Goal: Share content

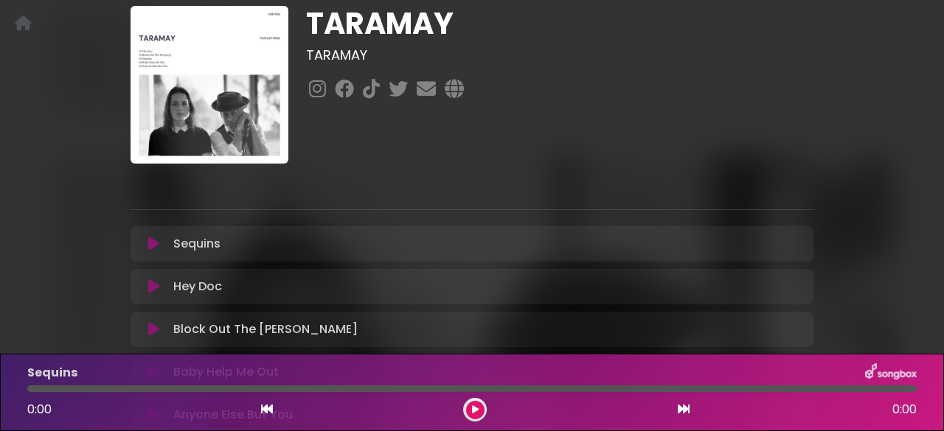
scroll to position [89, 0]
click at [470, 411] on button at bounding box center [475, 410] width 18 height 18
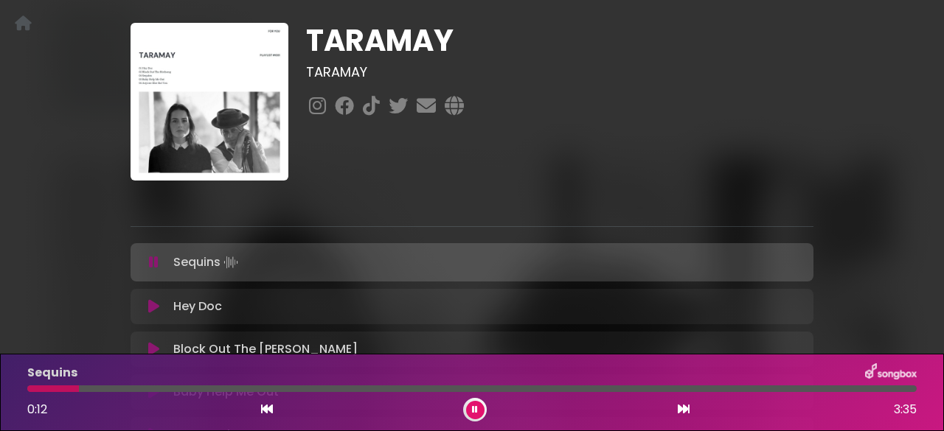
scroll to position [71, 0]
click at [475, 406] on icon at bounding box center [475, 410] width 6 height 9
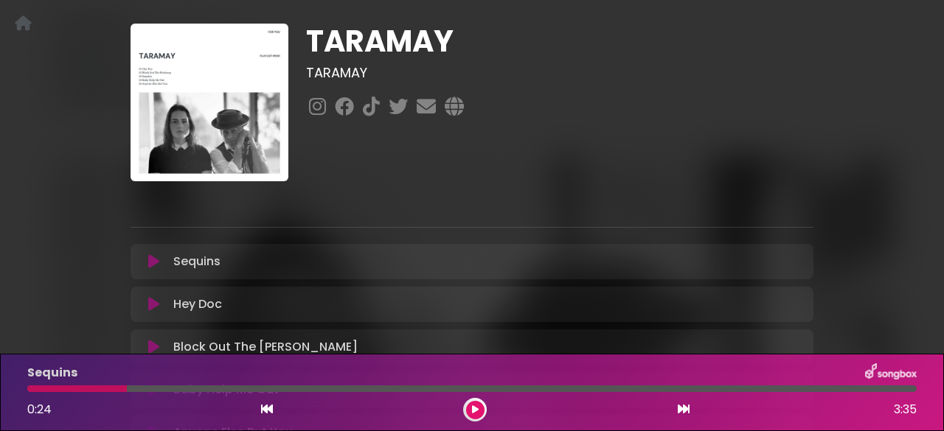
click at [473, 414] on icon at bounding box center [475, 410] width 7 height 9
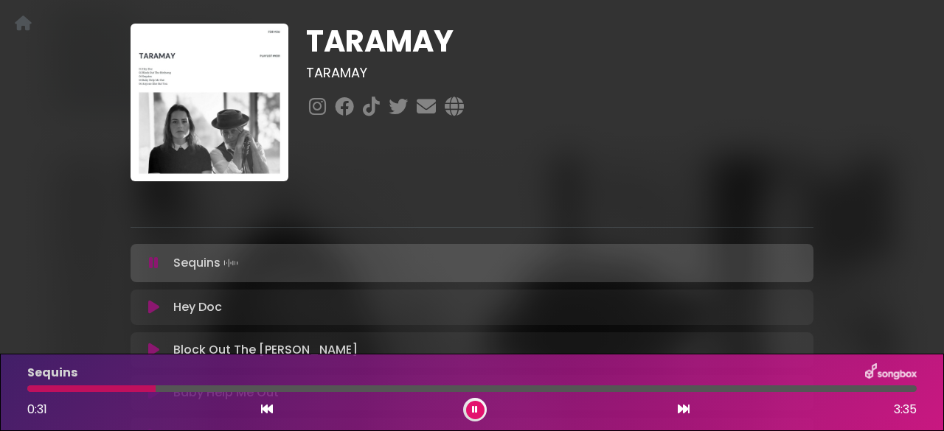
click at [473, 414] on icon at bounding box center [475, 410] width 6 height 9
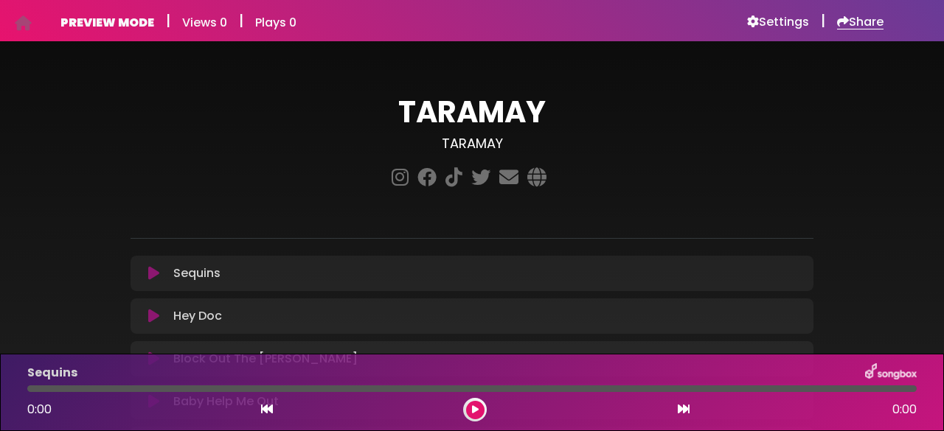
click at [865, 20] on h6 "Share" at bounding box center [860, 22] width 46 height 15
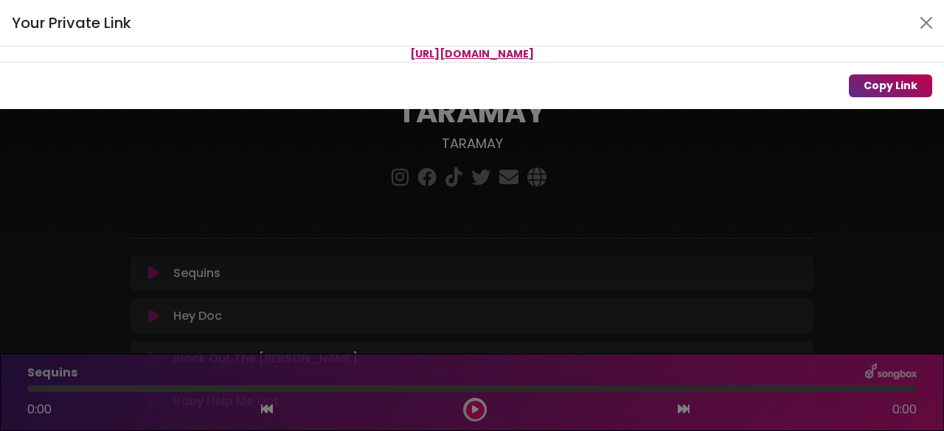
click at [873, 80] on button "Copy Link" at bounding box center [890, 85] width 83 height 23
drag, startPoint x: 663, startPoint y: 54, endPoint x: 285, endPoint y: 60, distance: 377.6
click at [285, 60] on p "https://songbox.com/s/7ceceb65-06ff-44fe-83fc-26a3de728392" at bounding box center [472, 53] width 944 height 15
copy span "https://songbox.com/s/7ceceb65-06ff-44fe-83fc-26a3de728392"
click at [858, 80] on button "Copy Link" at bounding box center [890, 85] width 83 height 23
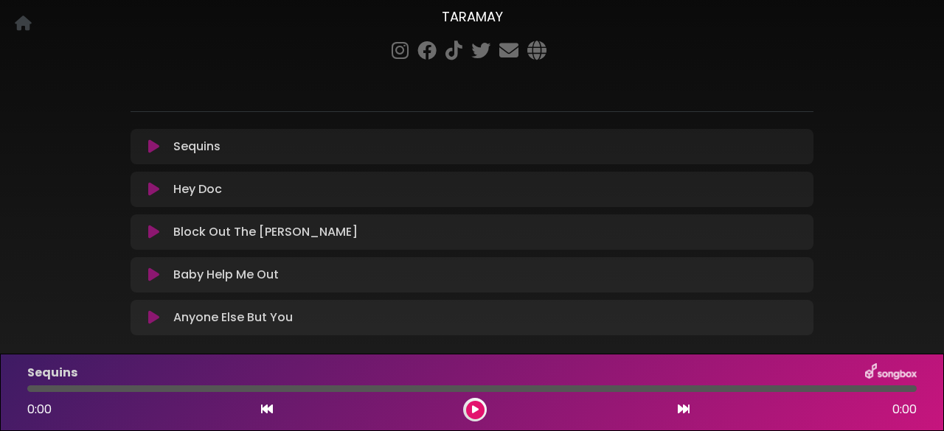
scroll to position [201, 0]
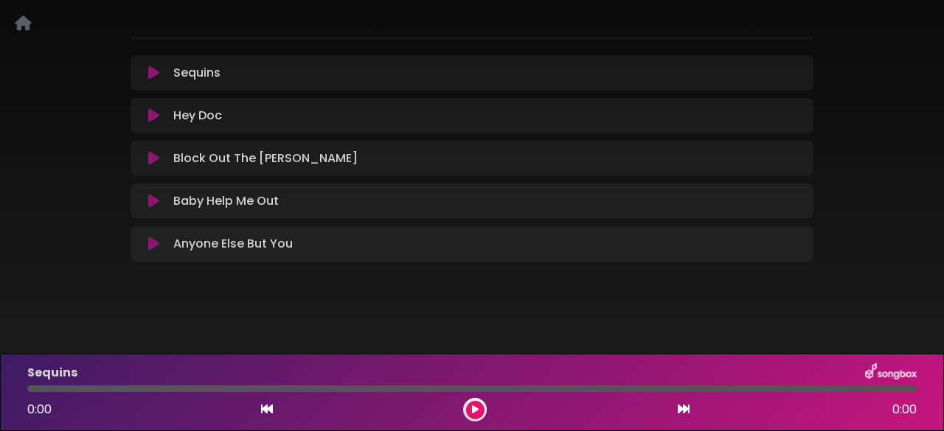
click at [18, 24] on icon at bounding box center [23, 23] width 17 height 1
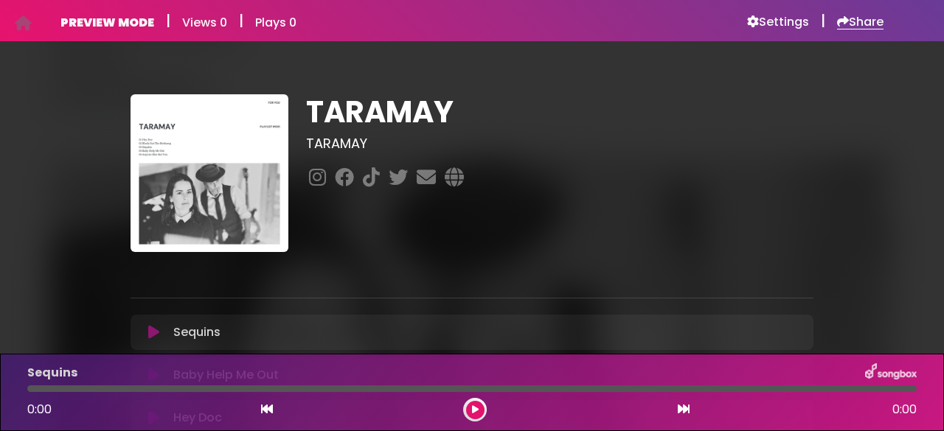
click at [850, 18] on h6 "Share" at bounding box center [860, 22] width 46 height 15
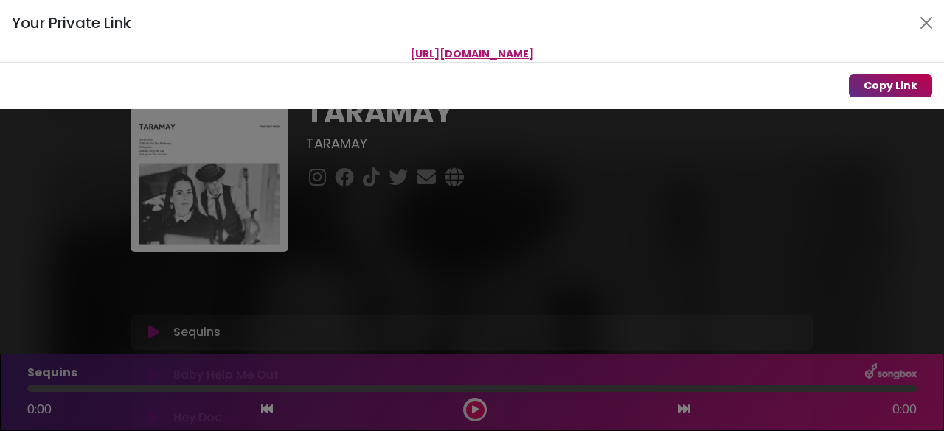
click at [873, 91] on button "Copy Link" at bounding box center [890, 85] width 83 height 23
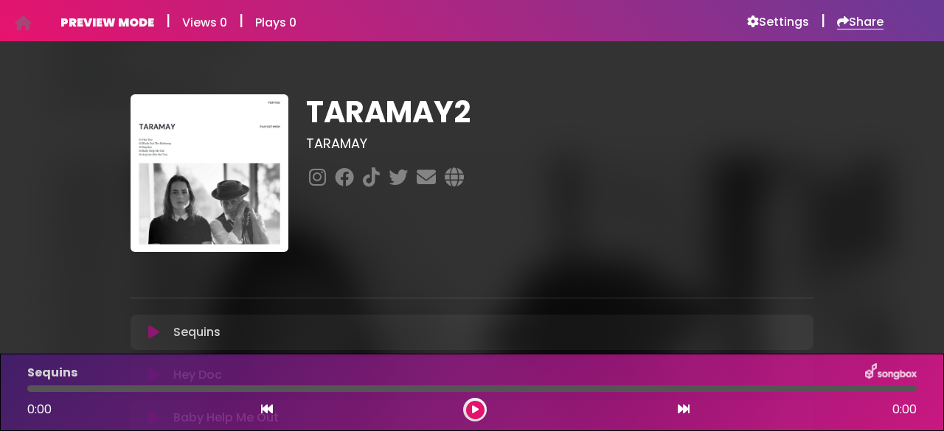
click at [863, 27] on h6 "Share" at bounding box center [860, 22] width 46 height 15
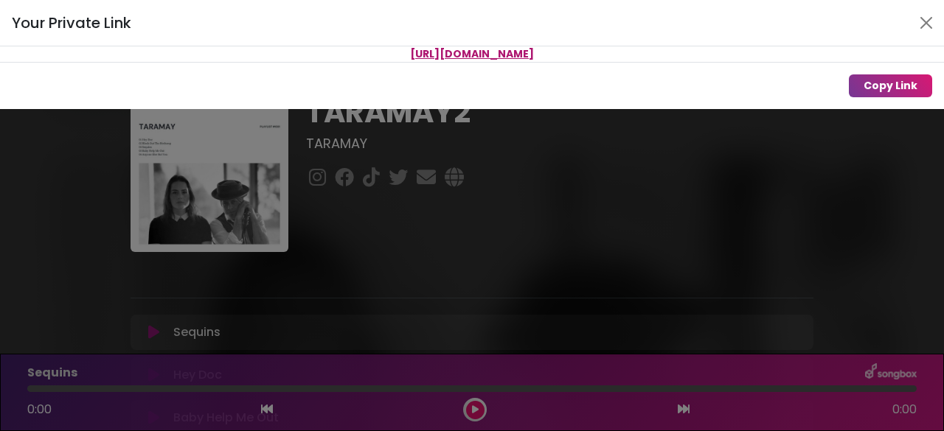
drag, startPoint x: 671, startPoint y: 54, endPoint x: 277, endPoint y: 33, distance: 394.3
click at [277, 33] on div "Your Private Link https://songbox.com/s/45132d3e-1285-4d3a-bdcd-86dd0f42a38f Co…" at bounding box center [472, 54] width 944 height 109
copy div "https://songbox.com/s/45132d3e-1285-4d3a-bdcd-86dd0f42a38f"
